Goal: Communication & Community: Ask a question

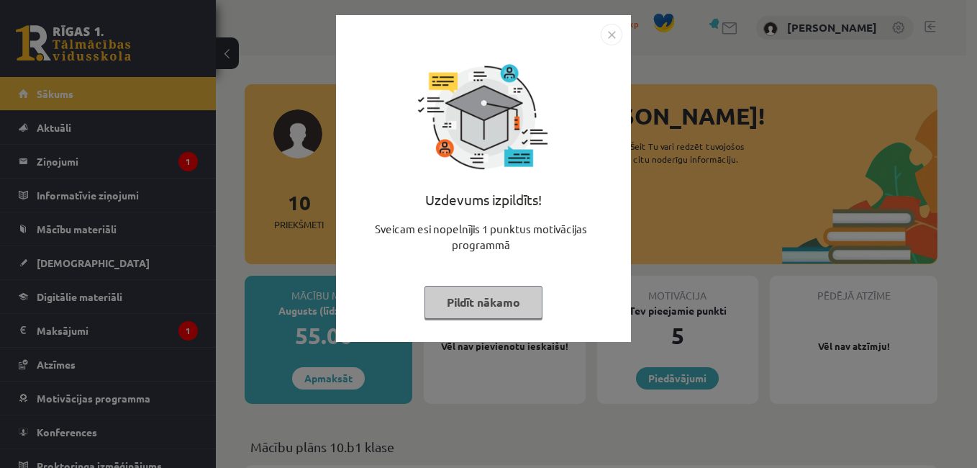
click at [612, 35] on img "Close" at bounding box center [612, 35] width 22 height 22
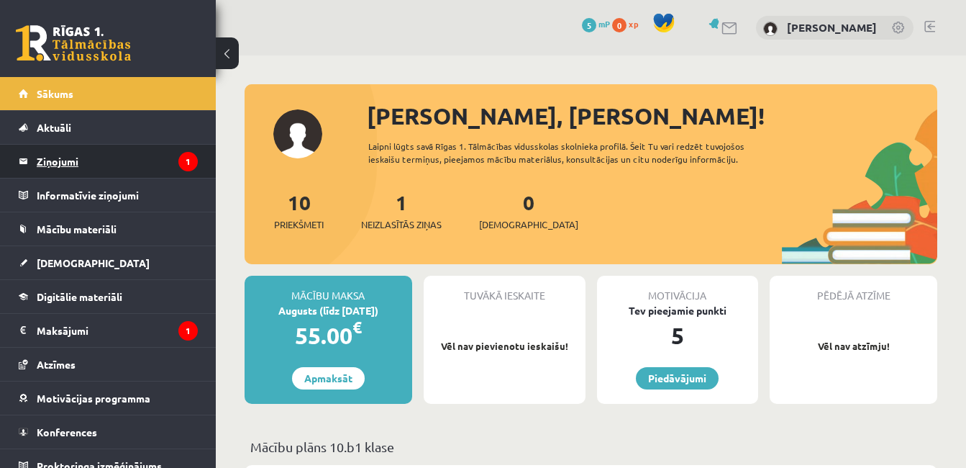
click at [54, 159] on legend "Ziņojumi 1" at bounding box center [117, 161] width 161 height 33
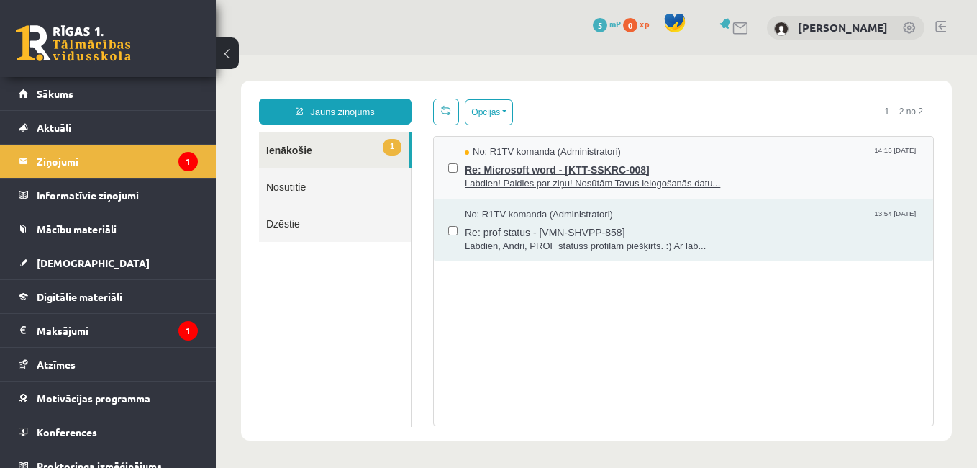
click at [603, 188] on span "Labdien! Paldies par ziņu! Nosūtām Tavus ielogošanās datu..." at bounding box center [692, 184] width 454 height 14
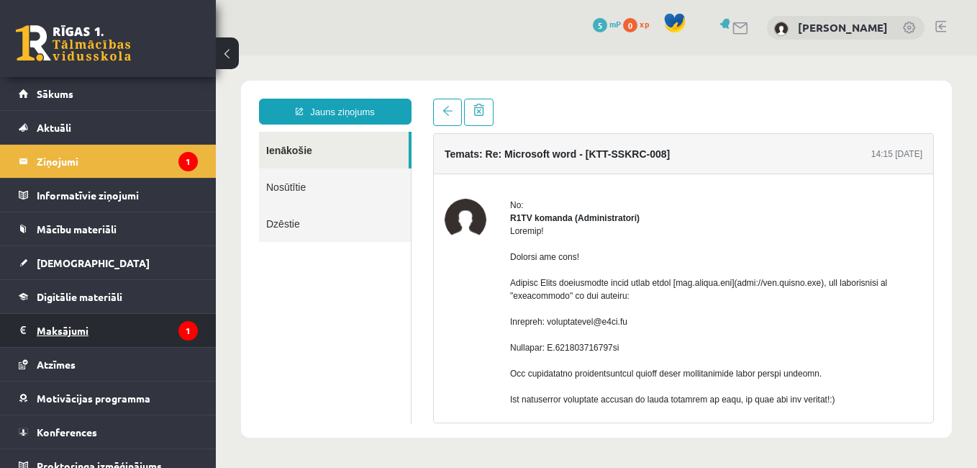
click at [62, 331] on legend "Maksājumi 1" at bounding box center [117, 330] width 161 height 33
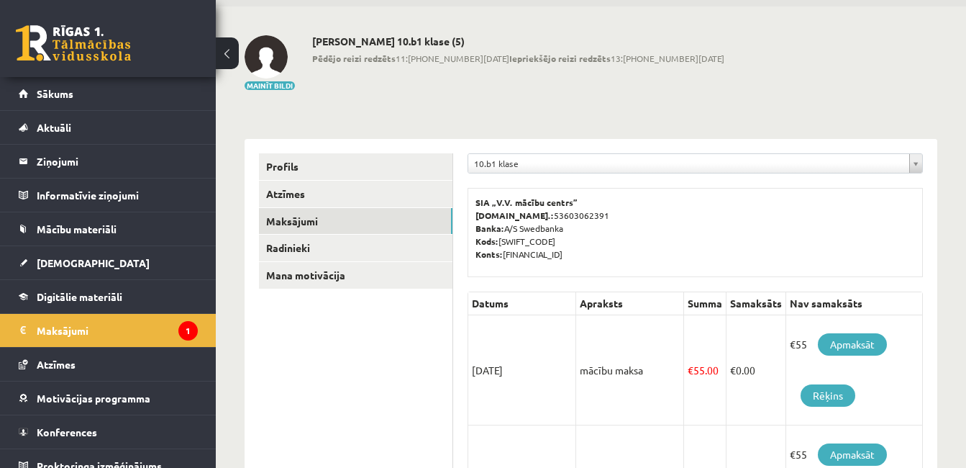
scroll to position [72, 0]
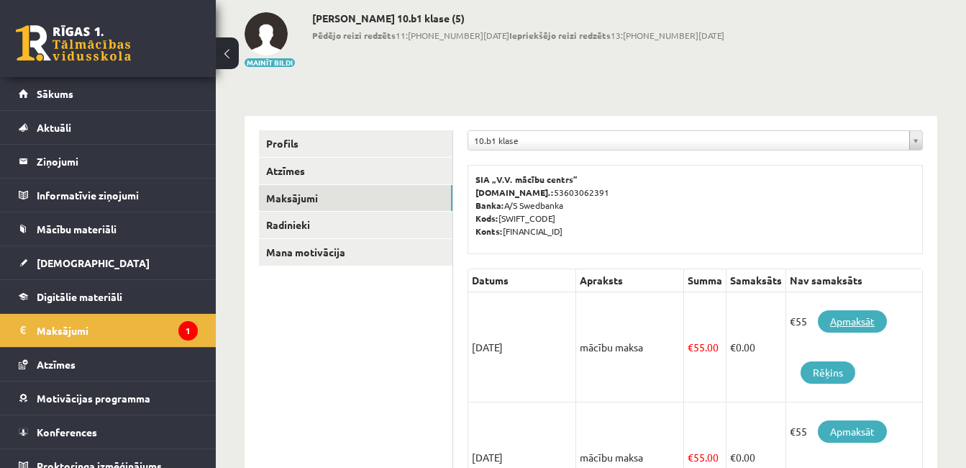
click at [850, 325] on link "Apmaksāt" at bounding box center [852, 321] width 69 height 22
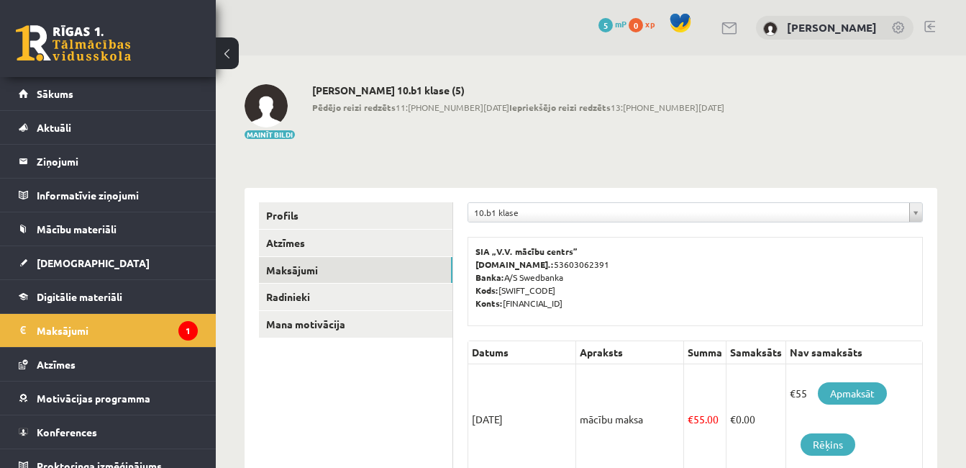
scroll to position [72, 0]
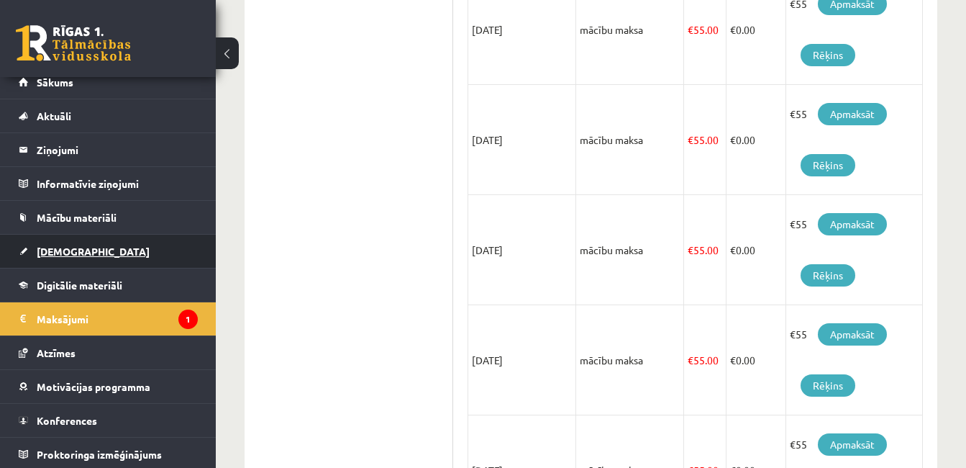
scroll to position [14, 0]
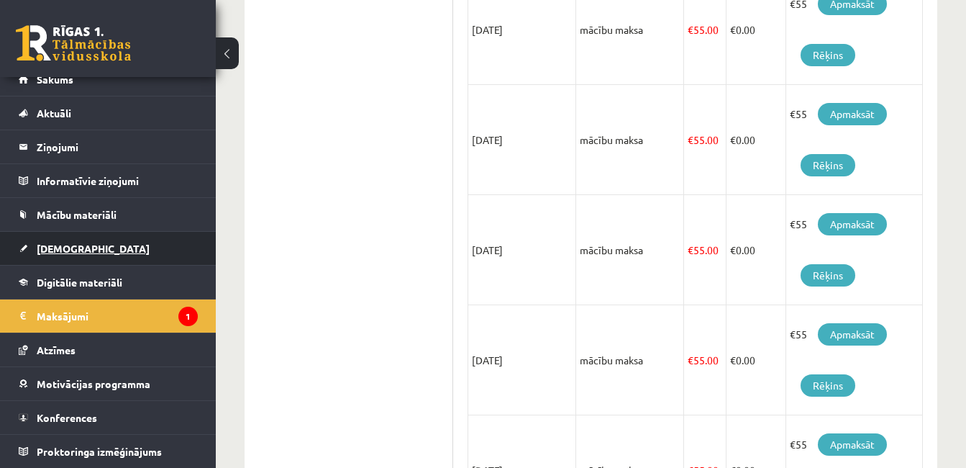
click at [75, 250] on span "[DEMOGRAPHIC_DATA]" at bounding box center [93, 248] width 113 height 13
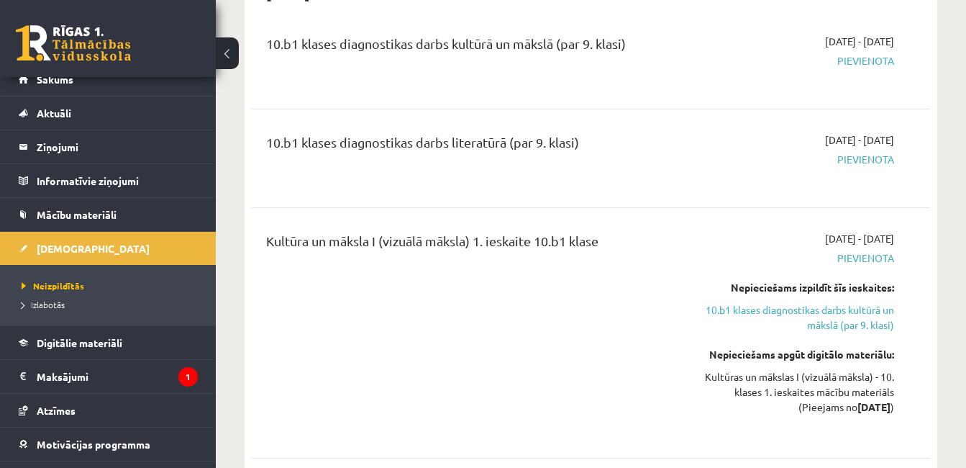
scroll to position [935, 0]
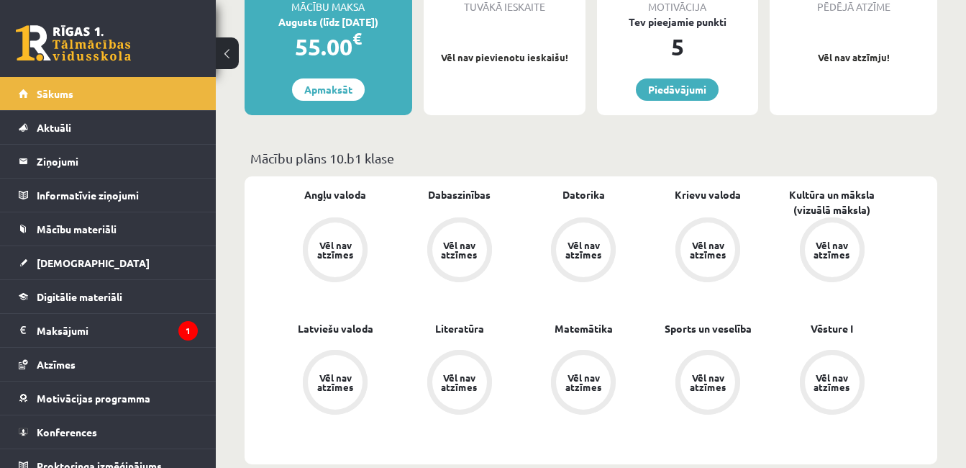
scroll to position [360, 0]
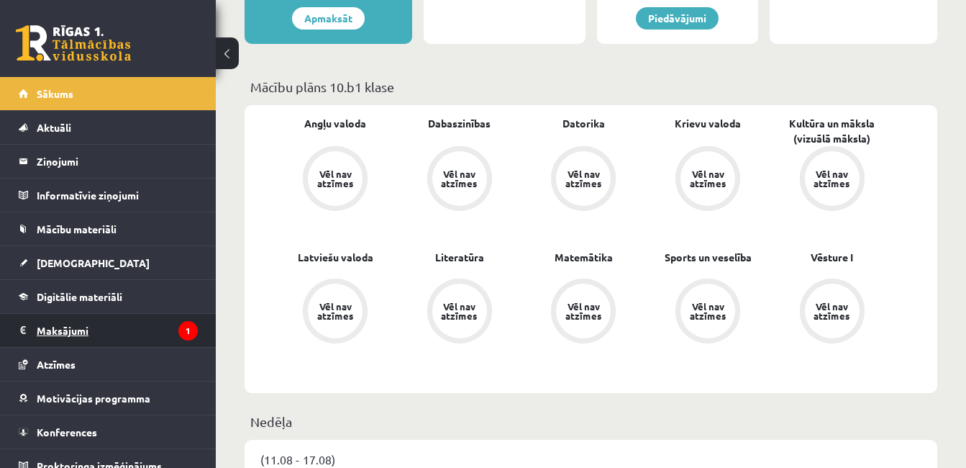
click at [60, 330] on legend "Maksājumi 1" at bounding box center [117, 330] width 161 height 33
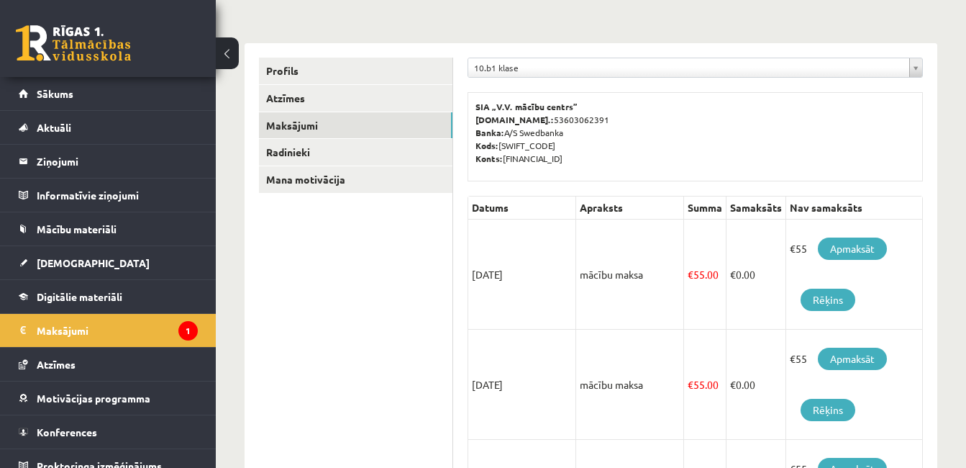
scroll to position [144, 0]
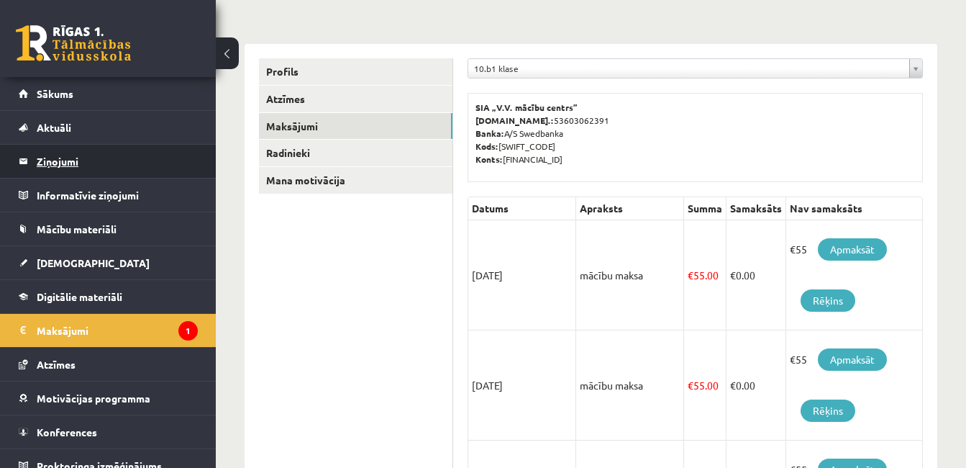
click at [55, 161] on legend "Ziņojumi 0" at bounding box center [117, 161] width 161 height 33
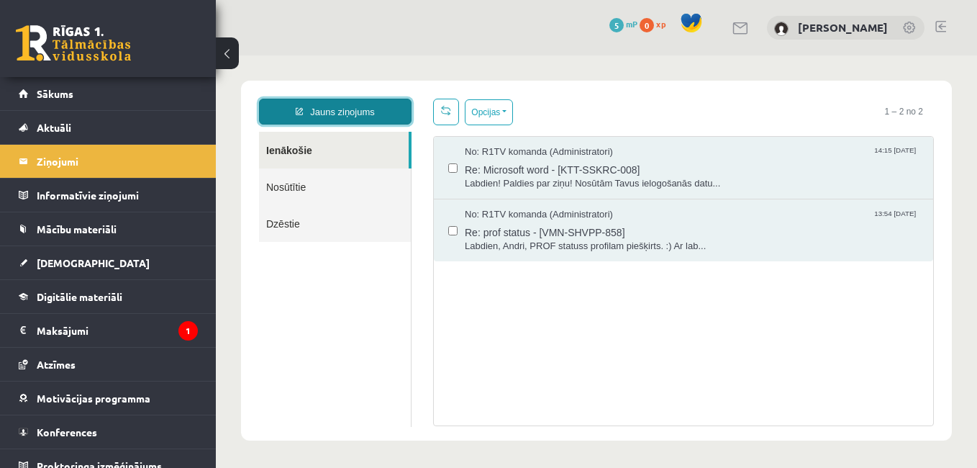
click at [322, 114] on link "Jauns ziņojums" at bounding box center [335, 112] width 153 height 26
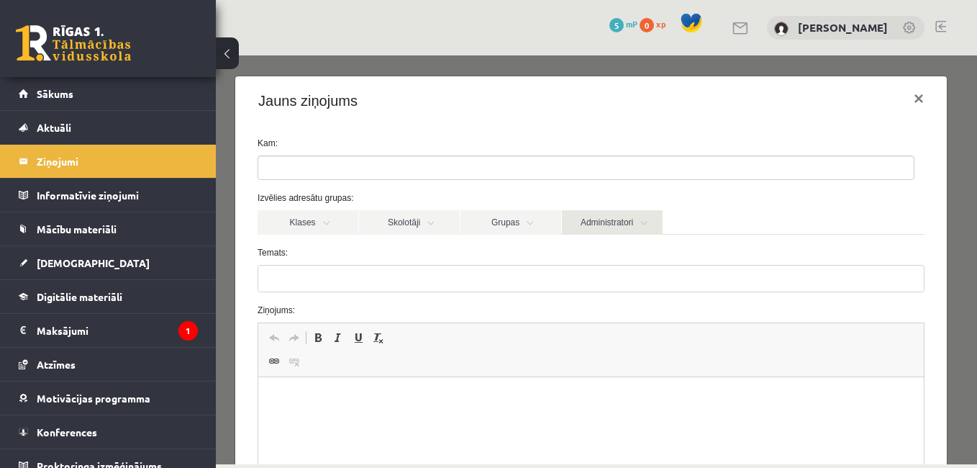
click at [619, 223] on link "Administratori" at bounding box center [612, 222] width 101 height 24
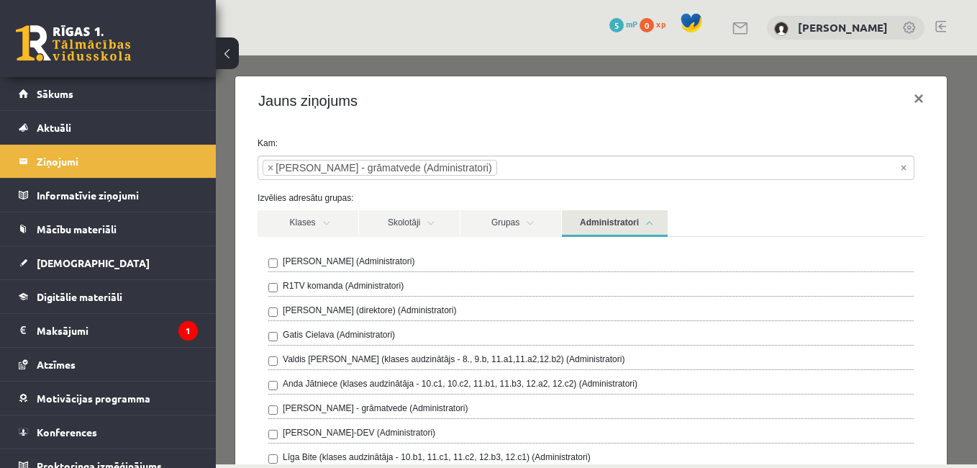
click at [253, 249] on div "Klases Skolotāji Grupas Administratori 10.b1 klase Ilze Kolka - kultūra un māks…" at bounding box center [591, 460] width 688 height 500
click at [914, 199] on label "Izvēlies adresātu grupas:" at bounding box center [591, 197] width 688 height 13
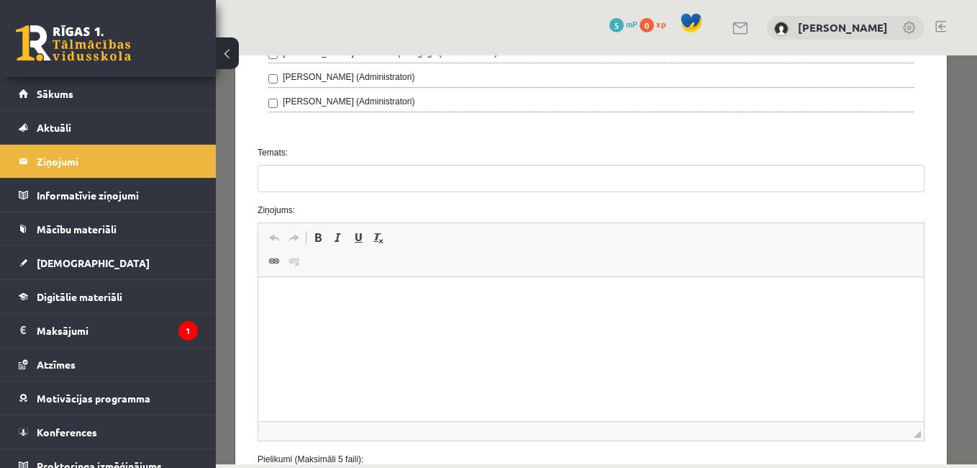
scroll to position [705, 0]
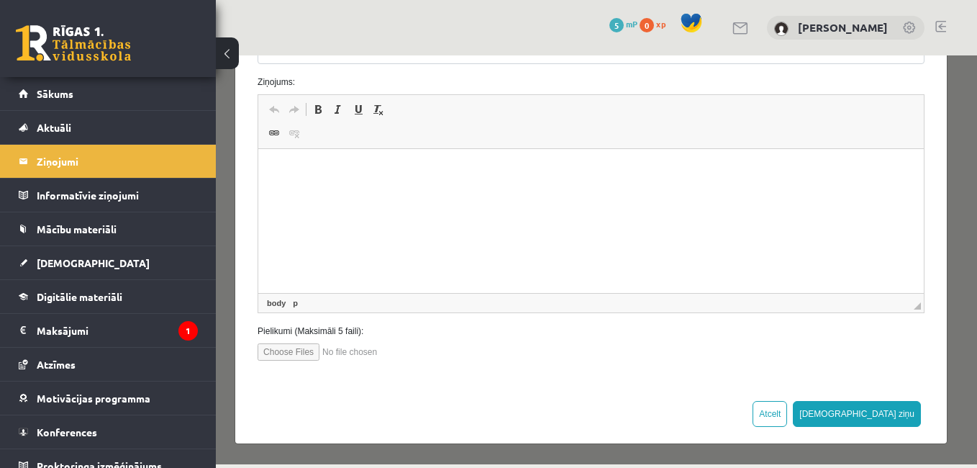
click at [286, 172] on p "Editor, wiswyg-editor-47363764675440-1755247529-791" at bounding box center [591, 170] width 637 height 15
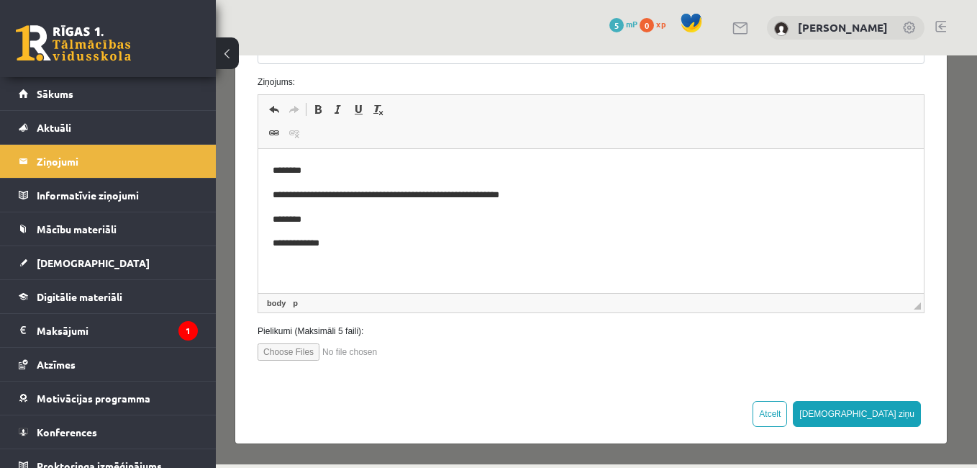
click at [365, 191] on p "**********" at bounding box center [586, 195] width 627 height 15
click at [390, 193] on p "**********" at bounding box center [586, 195] width 627 height 15
click at [899, 417] on button "Sūtīt ziņu" at bounding box center [857, 414] width 128 height 26
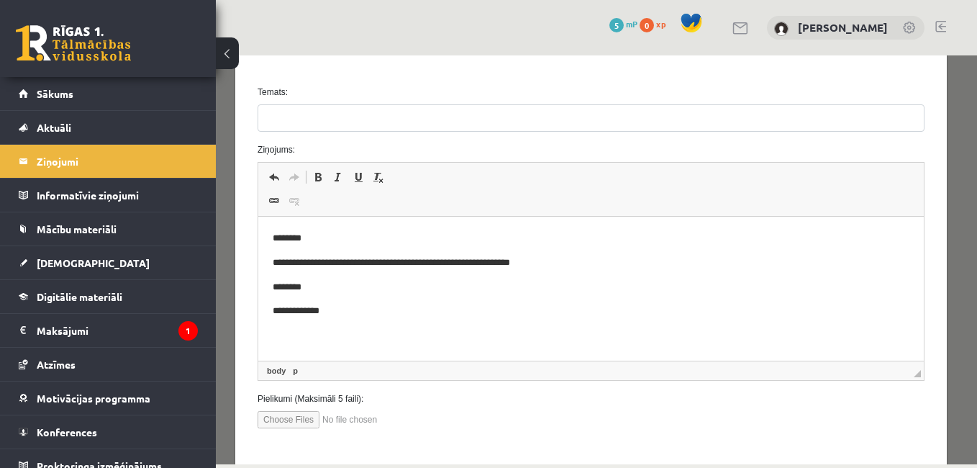
scroll to position [561, 0]
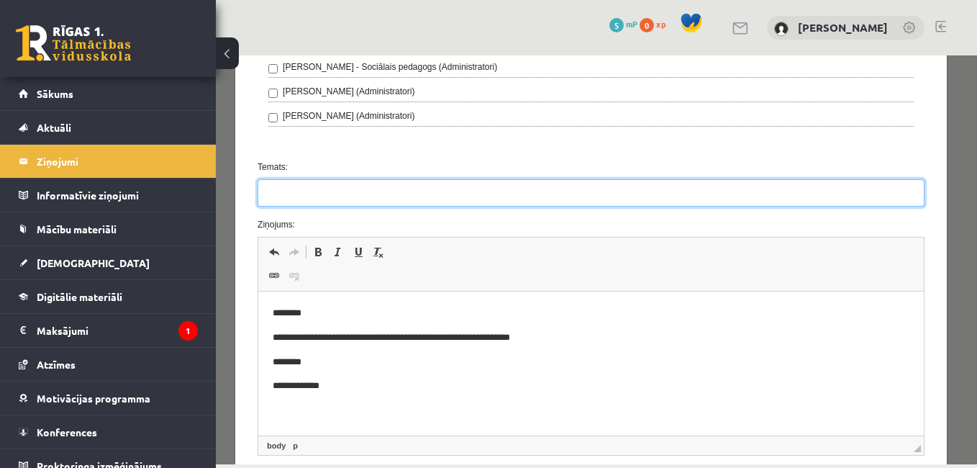
click at [287, 199] on input "Temats:" at bounding box center [591, 192] width 667 height 27
click at [299, 191] on input "*********" at bounding box center [591, 192] width 667 height 27
click at [345, 200] on input "*********" at bounding box center [591, 192] width 667 height 27
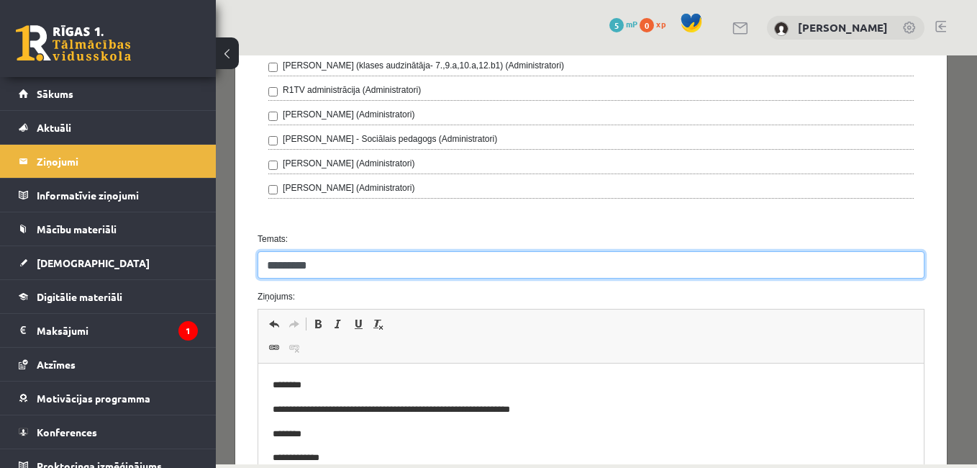
scroll to position [705, 0]
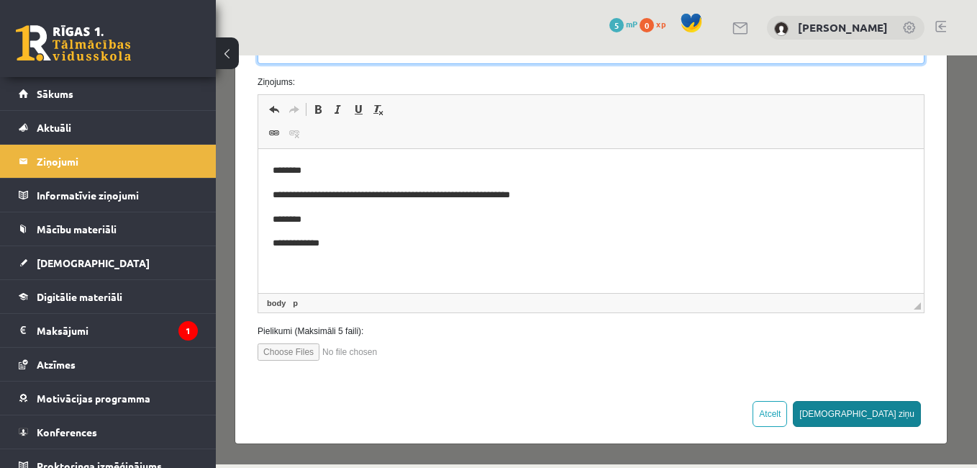
type input "*********"
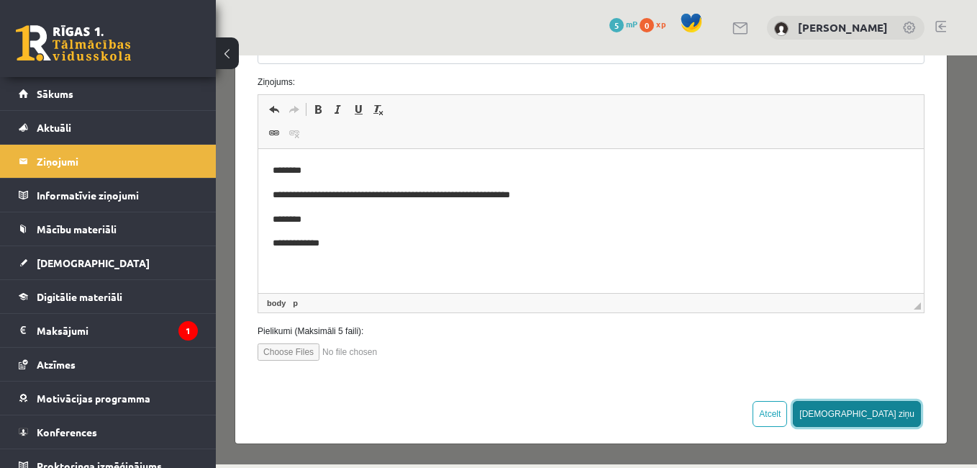
click at [890, 415] on button "Sūtīt ziņu" at bounding box center [857, 414] width 128 height 26
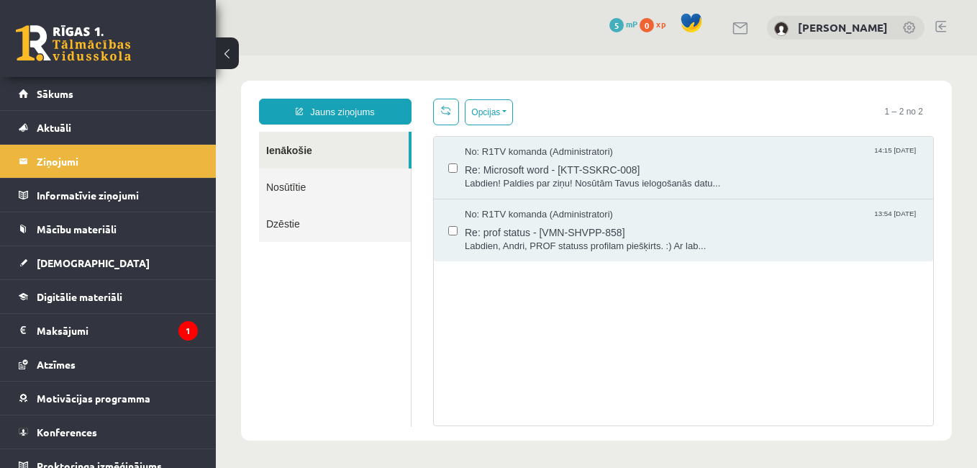
scroll to position [0, 0]
